Goal: Task Accomplishment & Management: Manage account settings

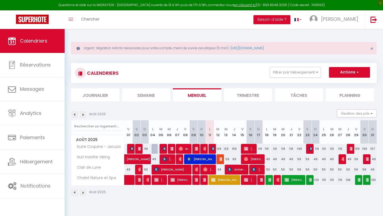
select select
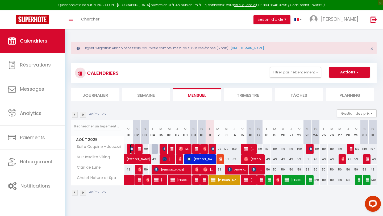
click at [131, 149] on img at bounding box center [132, 148] width 4 height 4
select select "OK"
select select "0"
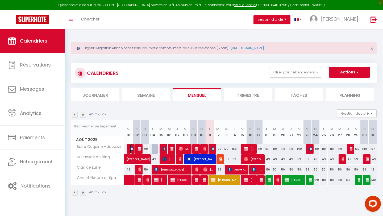
select select "1"
select select
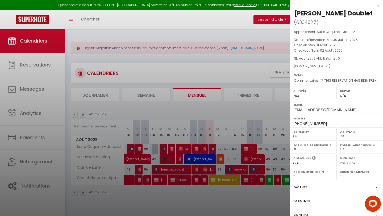
click at [138, 150] on div at bounding box center [191, 108] width 383 height 216
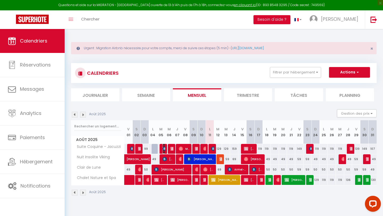
click at [165, 150] on img at bounding box center [164, 148] width 4 height 4
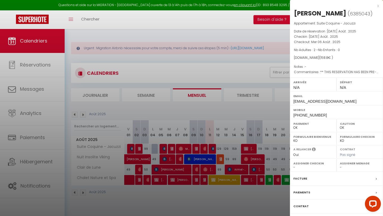
click at [165, 150] on div at bounding box center [191, 108] width 383 height 216
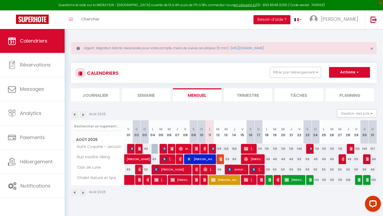
click at [75, 116] on img at bounding box center [75, 115] width 6 height 6
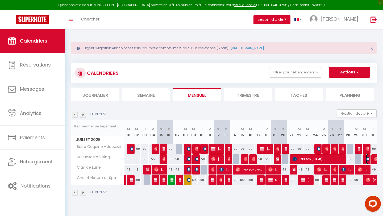
click at [367, 161] on img at bounding box center [368, 159] width 4 height 4
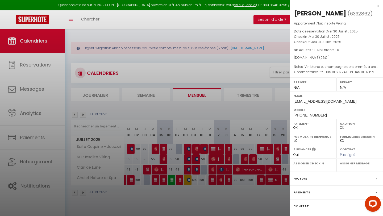
click at [348, 182] on div "Facture" at bounding box center [336, 179] width 93 height 14
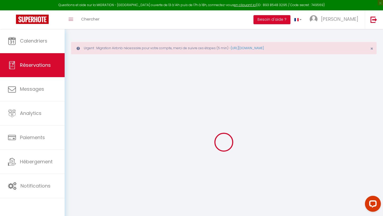
select select "cleaning"
select select "taxes"
select select
checkbox input "false"
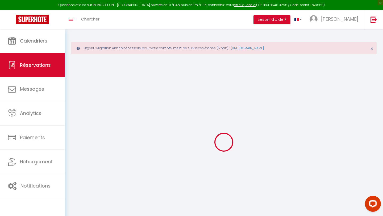
type textarea "** THIS RESERVATION HAS BEEN PRE-PAID ** BOOKING NOTE : Payment charge is EUR 1…"
type textarea "Vin blanc et champagne consommé , a prendre sur caution ."
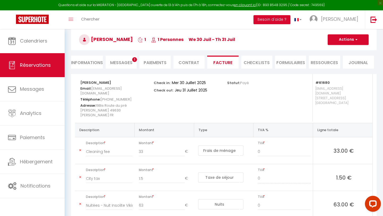
scroll to position [48, 0]
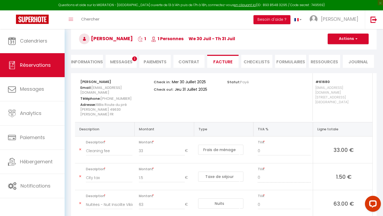
click at [122, 62] on span "Messages" at bounding box center [121, 62] width 22 height 6
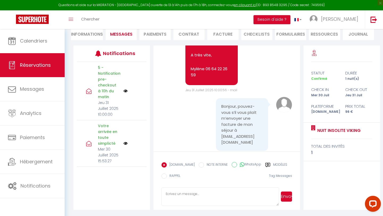
scroll to position [1887, 0]
click at [222, 34] on li "Facture" at bounding box center [222, 33] width 31 height 13
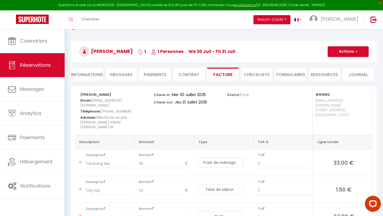
scroll to position [36, 0]
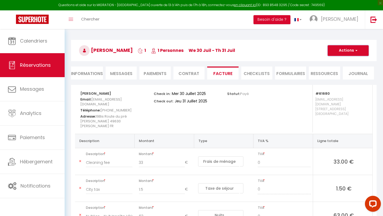
click at [352, 49] on button "Actions" at bounding box center [347, 50] width 41 height 11
click at [340, 70] on link "Aperçu et éditer" at bounding box center [344, 69] width 45 height 7
click at [347, 50] on button "Actions" at bounding box center [347, 50] width 41 height 11
click at [339, 76] on link "Envoyer la facture" at bounding box center [344, 76] width 45 height 7
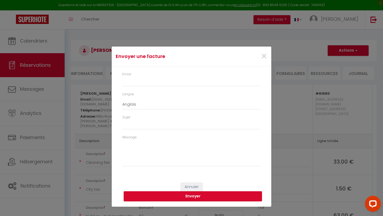
type input "[EMAIL_ADDRESS][DOMAIN_NAME]"
select select "fr"
type input "Votre facture 6332862 - Nuit Insolite Viking"
type textarea "Bonjour, Voici le lien pour télécharger votre facture : [URL][DOMAIN_NAME] Déta…"
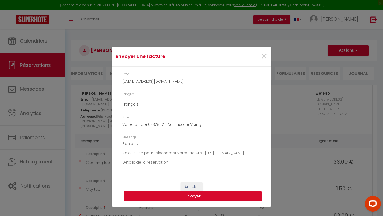
click at [198, 197] on button "Envoyer" at bounding box center [193, 196] width 138 height 10
